Goal: Transaction & Acquisition: Purchase product/service

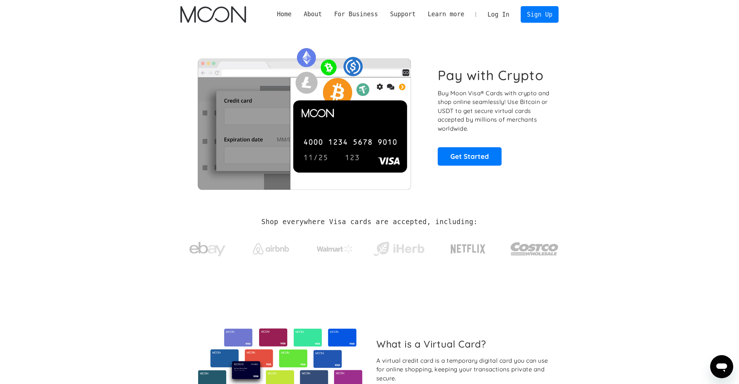
click at [497, 13] on link "Log In" at bounding box center [499, 14] width 34 height 16
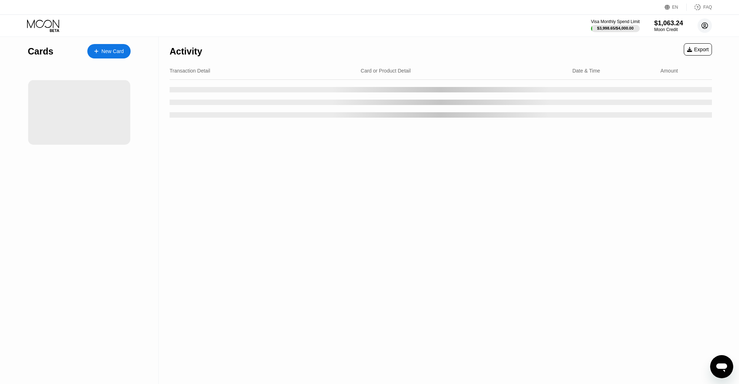
click at [703, 26] on circle at bounding box center [705, 25] width 14 height 14
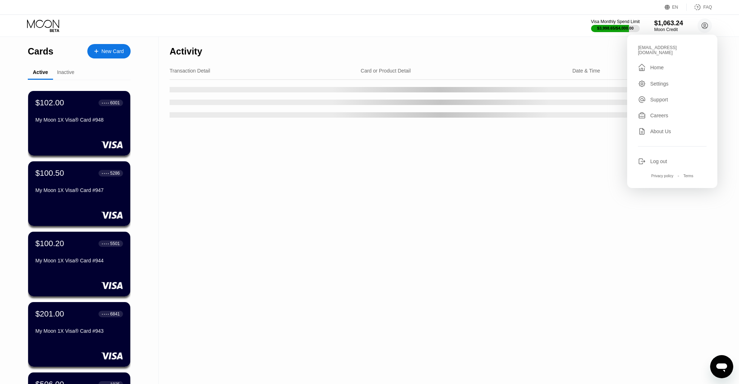
click at [653, 149] on div "ceo@dithailand.com  Home Settings Support Careers About Us Log out Privacy pol…" at bounding box center [672, 111] width 90 height 153
click at [654, 158] on div "Log out" at bounding box center [658, 161] width 17 height 6
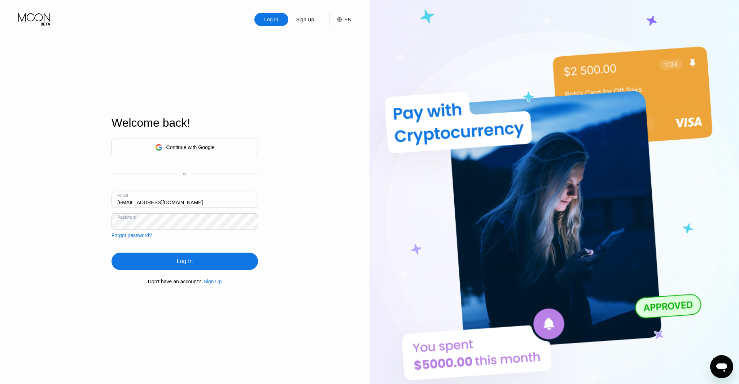
click at [124, 201] on div "Email [EMAIL_ADDRESS][DOMAIN_NAME]" at bounding box center [185, 203] width 147 height 22
click at [125, 202] on input "[EMAIL_ADDRESS][DOMAIN_NAME]" at bounding box center [185, 200] width 147 height 16
type input "[EMAIL_ADDRESS][DOMAIN_NAME]"
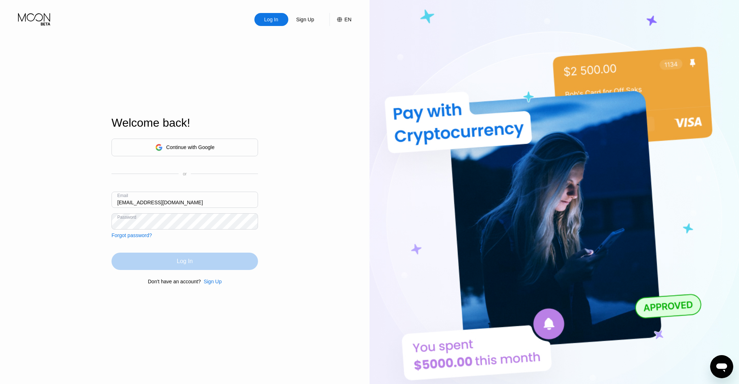
click at [140, 255] on div "Log In" at bounding box center [185, 261] width 147 height 17
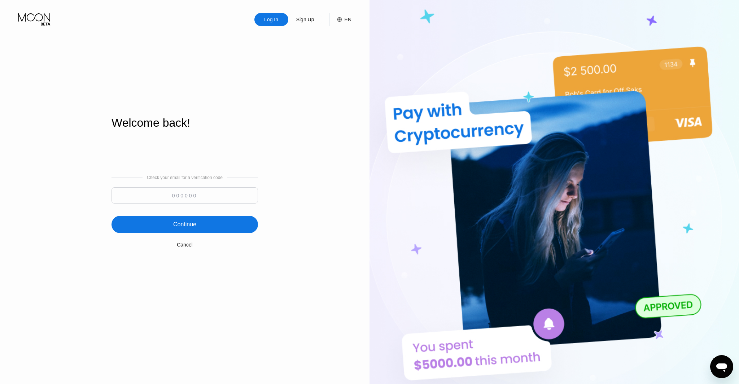
click at [207, 196] on input at bounding box center [185, 195] width 147 height 16
type input "871169"
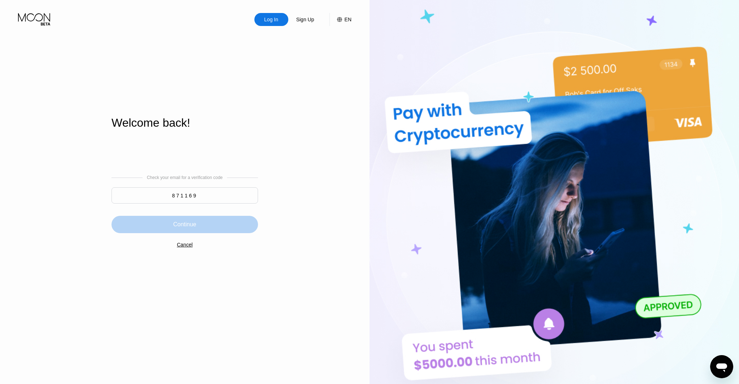
click at [212, 229] on div "Continue" at bounding box center [185, 224] width 147 height 17
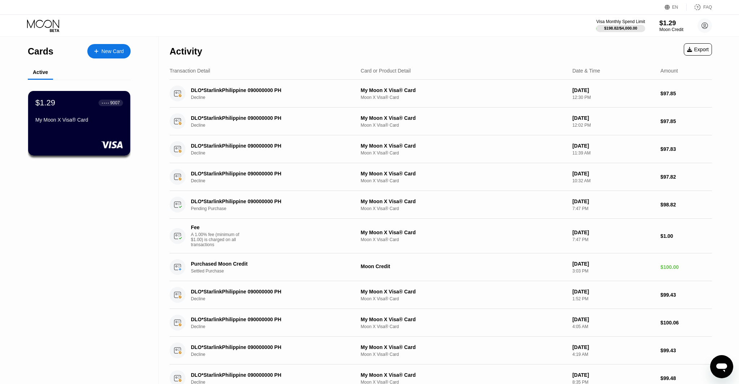
click at [671, 20] on div "$1.29" at bounding box center [671, 23] width 24 height 8
click at [100, 125] on div "My Moon X Visa® Card" at bounding box center [79, 121] width 88 height 9
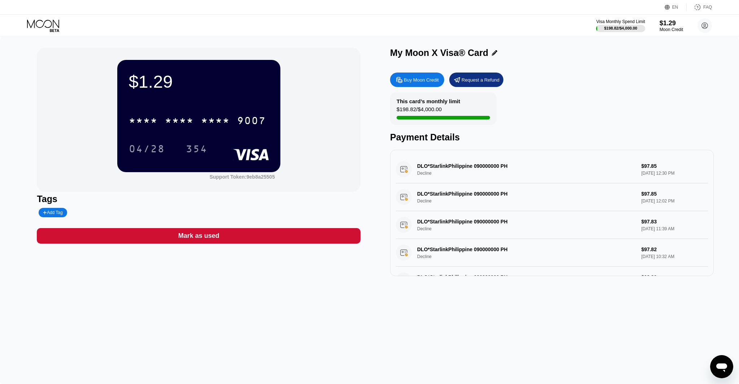
click at [422, 74] on div "Buy Moon Credit" at bounding box center [417, 80] width 54 height 14
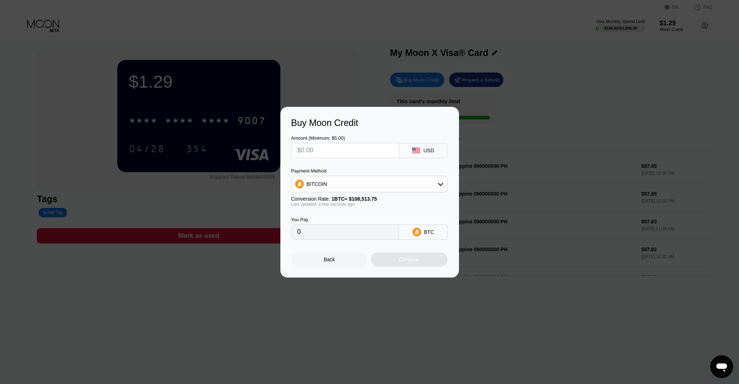
click at [322, 153] on input "text" at bounding box center [345, 150] width 96 height 14
type input "$1"
type input "0.00000922"
type input "$10"
type input "0.00009216"
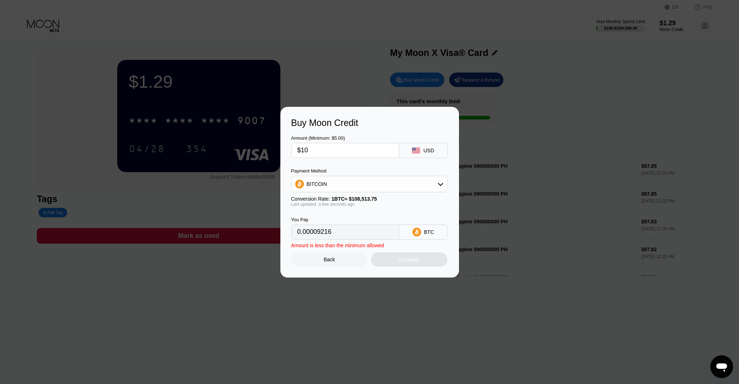
type input "$100"
type input "0.00092155"
type input "$100"
click at [327, 188] on div "BITCOIN" at bounding box center [370, 184] width 156 height 14
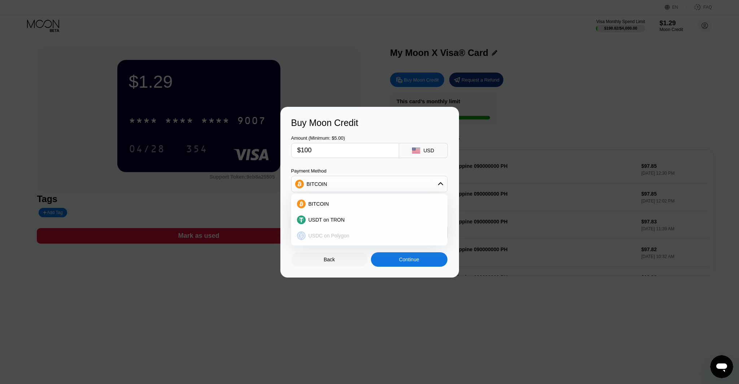
click at [335, 230] on div "USDC on Polygon" at bounding box center [369, 235] width 152 height 14
type input "100.00000000"
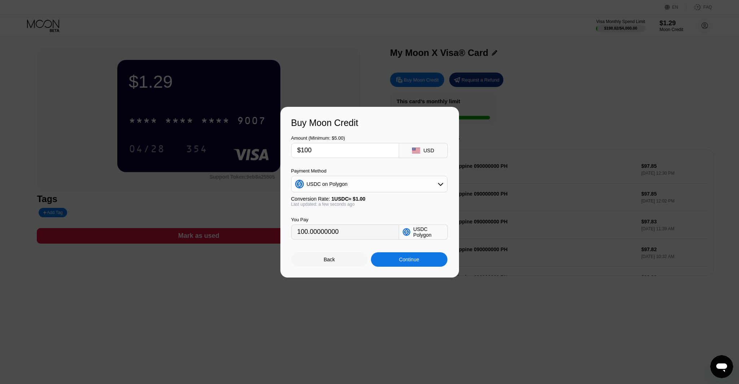
click at [416, 263] on div "Continue" at bounding box center [409, 259] width 77 height 14
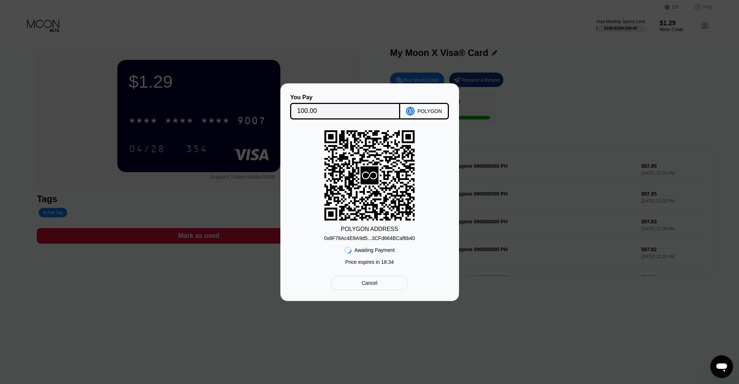
click at [354, 235] on div "0x8F78Ac4E8A9d5...3CFd664BCaf6b40" at bounding box center [369, 236] width 91 height 9
drag, startPoint x: 363, startPoint y: 236, endPoint x: 368, endPoint y: 247, distance: 11.5
click at [363, 236] on div "0x8F78Ac4E8A9d5...3CFd664BCaf6b40" at bounding box center [369, 238] width 91 height 6
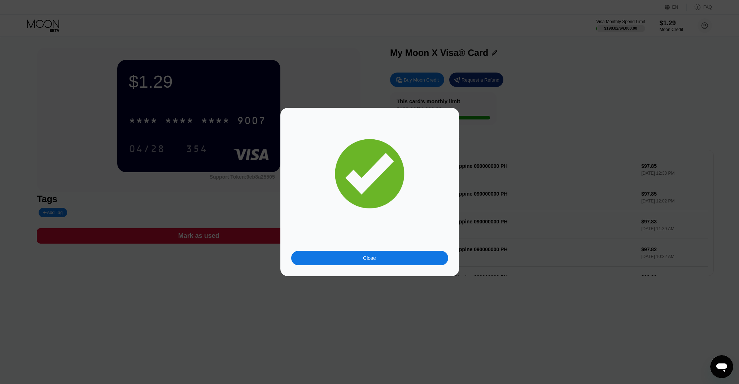
click at [376, 256] on div "Close" at bounding box center [369, 258] width 13 height 6
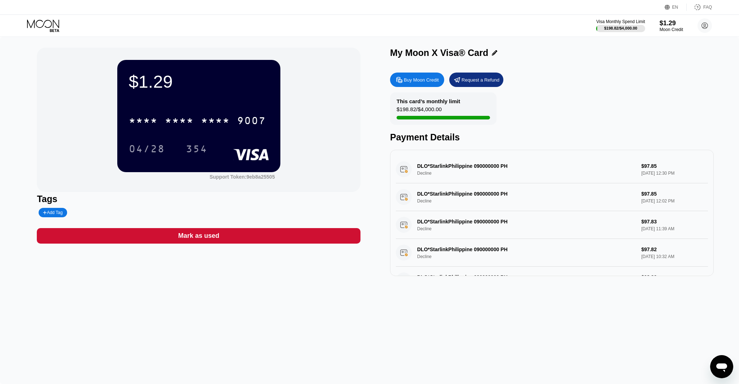
scroll to position [0, 0]
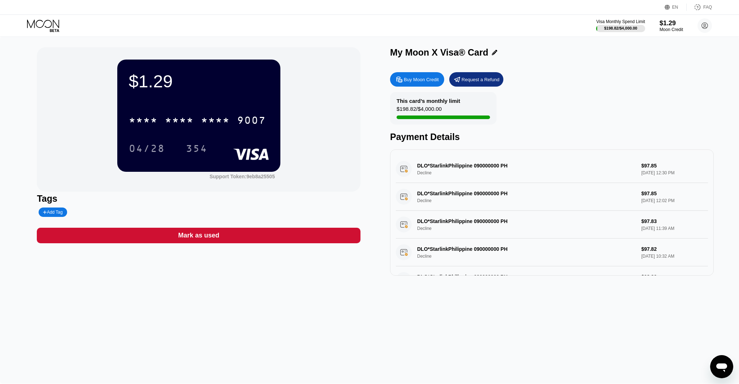
click at [7, 6] on div "EN Language Select an item Save FAQ" at bounding box center [369, 7] width 739 height 15
click at [39, 22] on icon at bounding box center [44, 25] width 34 height 13
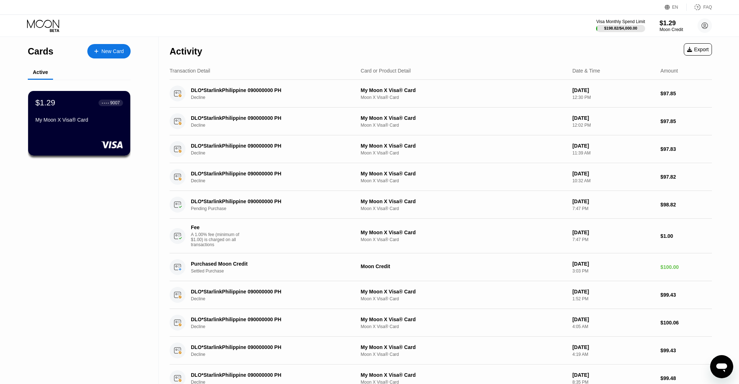
click at [666, 35] on div "Visa Monthly Spend Limit $198.82 / $4,000.00 $1.29 Moon Credit [EMAIL_ADDRESS][…" at bounding box center [369, 26] width 739 height 22
click at [667, 27] on div "Moon Credit" at bounding box center [671, 29] width 24 height 5
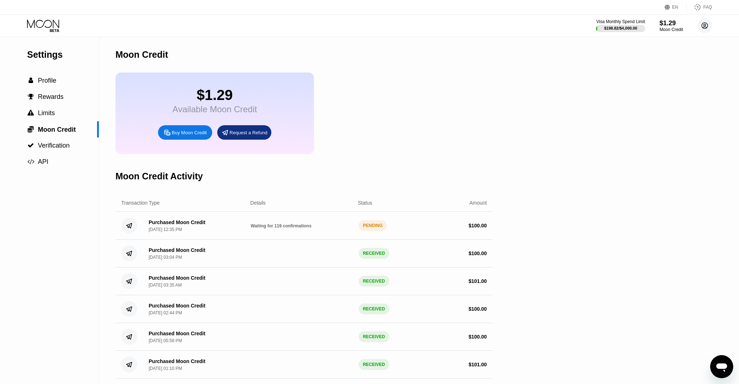
click at [703, 21] on circle at bounding box center [705, 25] width 14 height 14
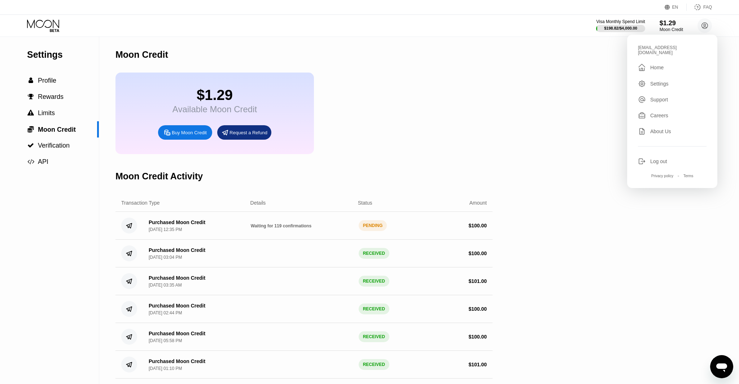
click at [479, 106] on div "$1.29 Available Moon Credit Buy Moon Credit Request a Refund" at bounding box center [304, 114] width 377 height 82
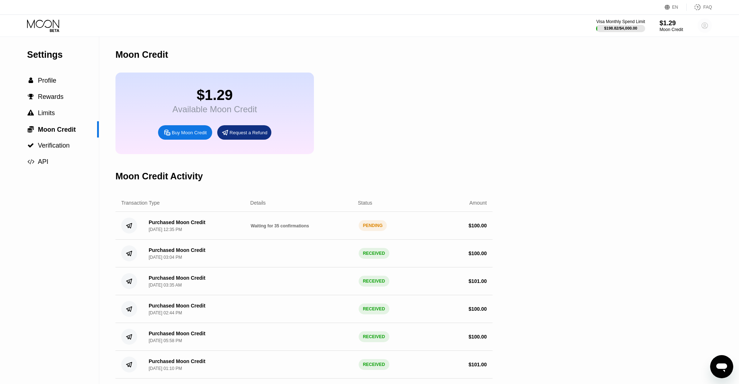
click at [701, 23] on circle at bounding box center [705, 25] width 14 height 14
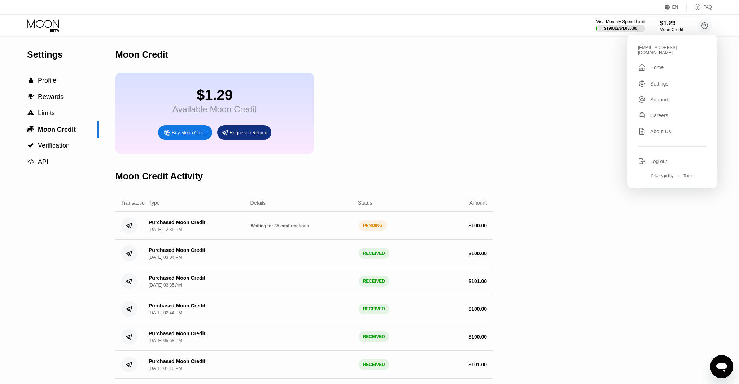
click at [654, 158] on div "Log out" at bounding box center [658, 161] width 17 height 6
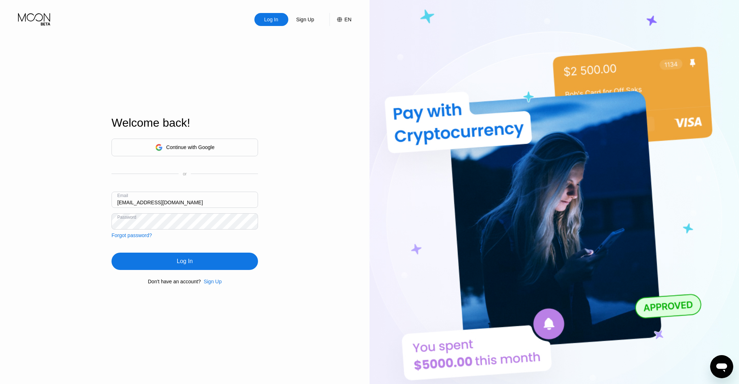
click at [122, 202] on input "[EMAIL_ADDRESS][DOMAIN_NAME]" at bounding box center [185, 200] width 147 height 16
click at [126, 203] on input "[EMAIL_ADDRESS][DOMAIN_NAME]" at bounding box center [185, 200] width 147 height 16
type input "saimyo@dithailand.com"
click at [197, 256] on div "Log In" at bounding box center [185, 261] width 147 height 17
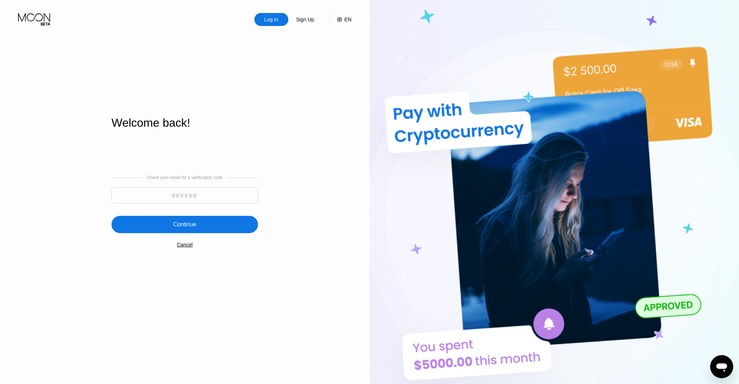
click at [192, 196] on input at bounding box center [185, 195] width 147 height 16
type input "249730"
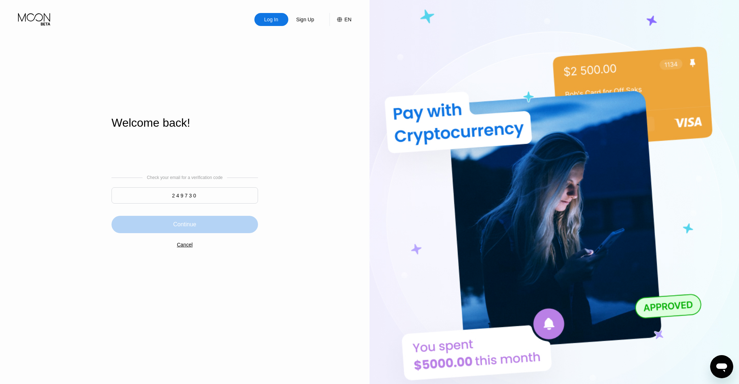
click at [210, 229] on div "Continue" at bounding box center [185, 224] width 147 height 17
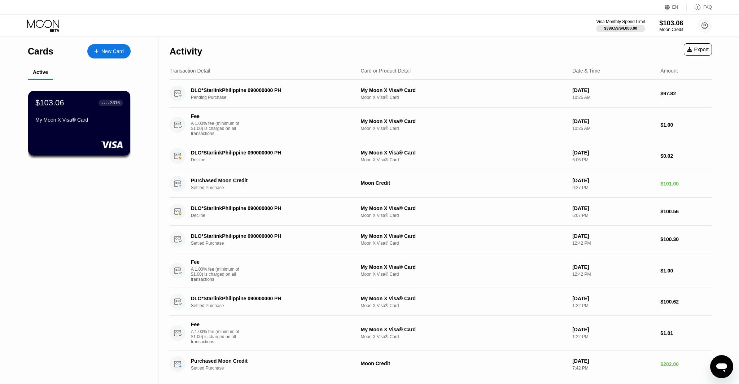
click at [666, 27] on div "Moon Credit" at bounding box center [671, 29] width 24 height 5
click at [671, 29] on div "Moon Credit" at bounding box center [671, 29] width 24 height 5
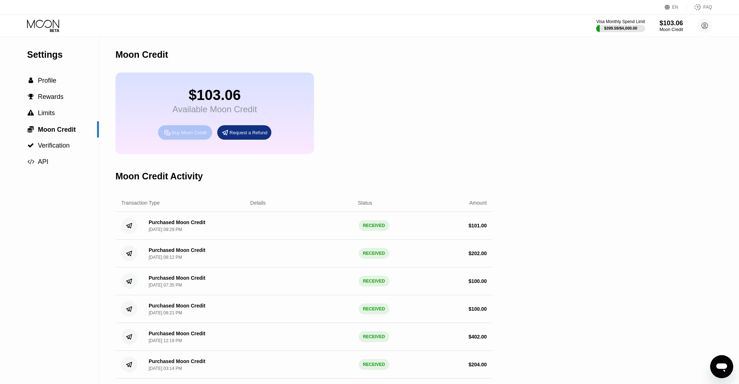
click at [194, 134] on div "Buy Moon Credit" at bounding box center [189, 133] width 35 height 6
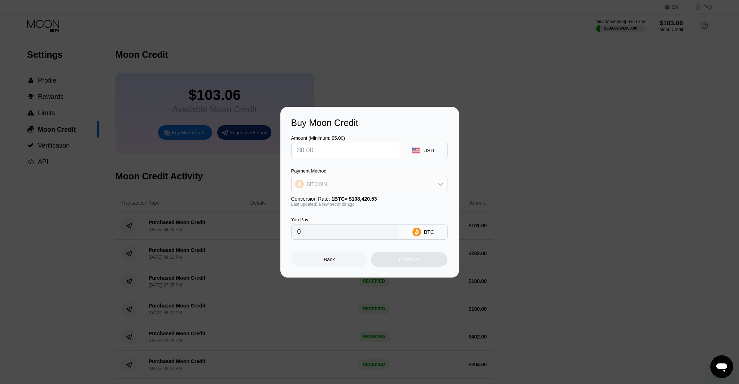
click at [359, 185] on div "BITCOIN" at bounding box center [370, 184] width 156 height 14
click at [340, 230] on div "USDC on Polygon" at bounding box center [369, 235] width 152 height 14
click at [328, 152] on input "text" at bounding box center [345, 150] width 96 height 14
type input "$1"
type input "1.00000000"
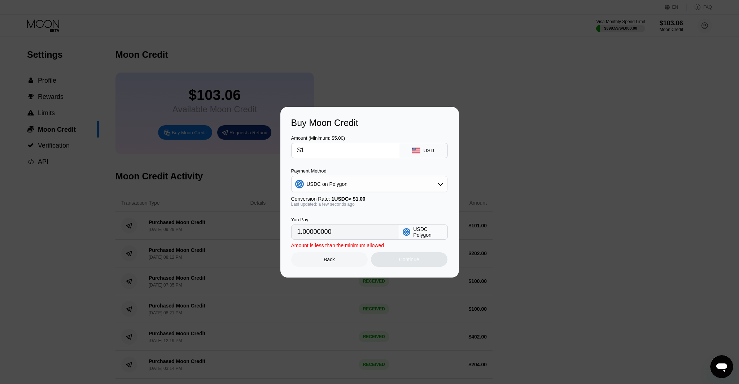
type input "$10"
type input "10.00000000"
type input "$100"
type input "100.00000000"
type input "$100"
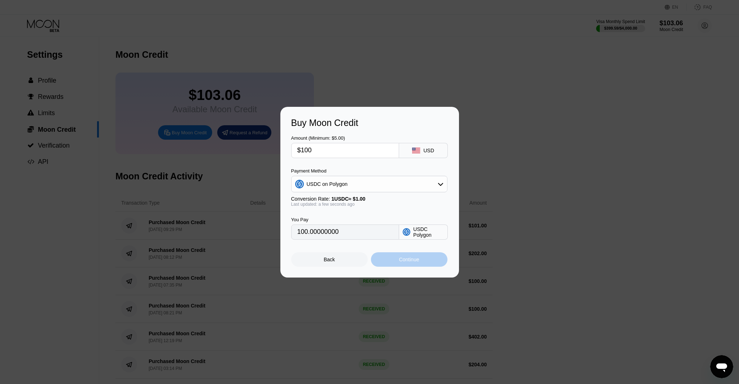
click at [408, 263] on div "Continue" at bounding box center [409, 259] width 77 height 14
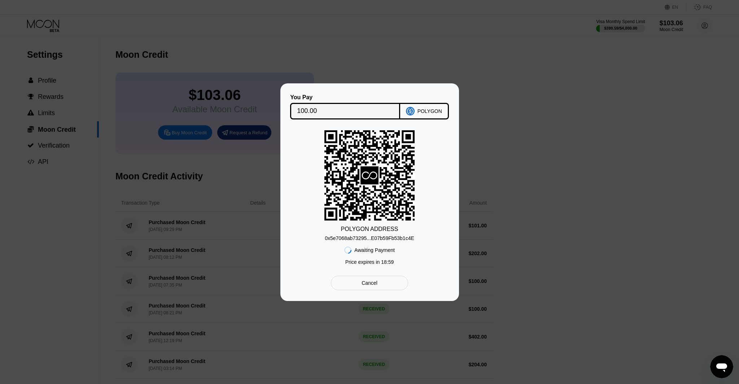
click at [375, 239] on div "0x5e7068ab73295...E07b59Fb53b1c4E" at bounding box center [370, 238] width 90 height 6
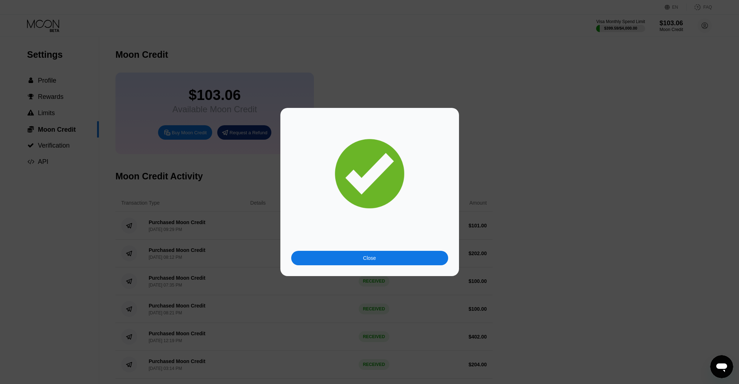
click at [390, 259] on div "Close" at bounding box center [369, 258] width 157 height 14
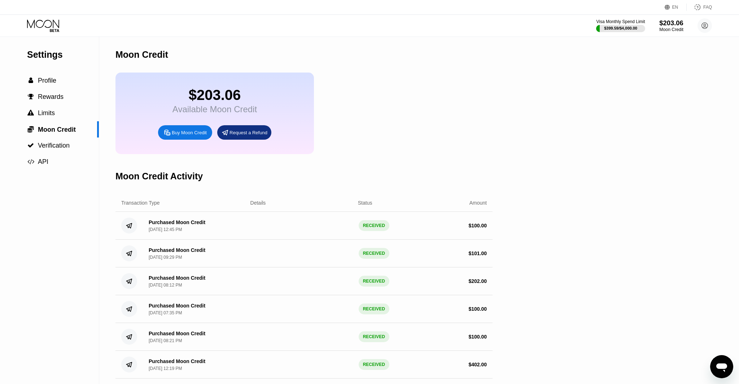
click at [672, 28] on div "Moon Credit" at bounding box center [671, 29] width 24 height 5
click at [674, 101] on div "Settings  Profile  Rewards  Limits  Moon Credit  Verification  API Moon C…" at bounding box center [369, 361] width 739 height 648
